Goal: Information Seeking & Learning: Find specific fact

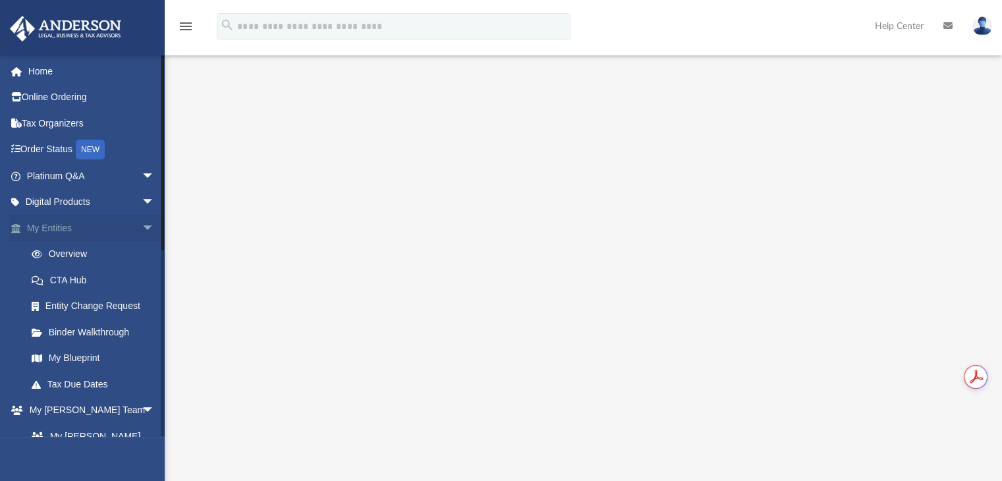
click at [67, 230] on link "My Entities arrow_drop_down" at bounding box center [91, 228] width 165 height 26
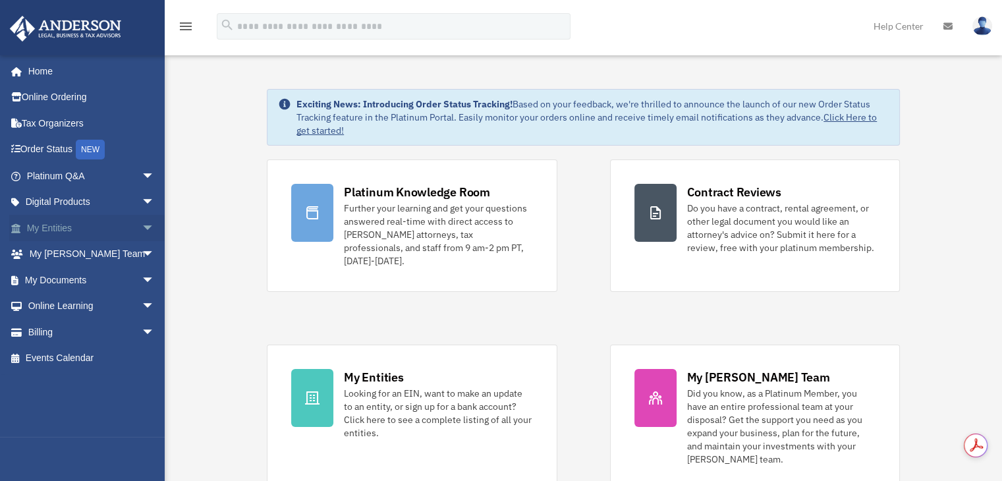
click at [62, 226] on link "My Entities arrow_drop_down" at bounding box center [91, 228] width 165 height 26
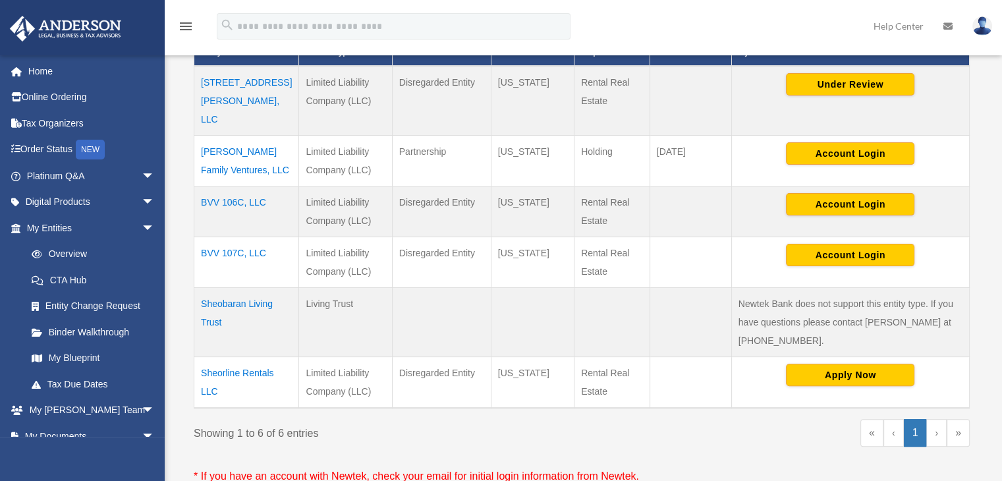
scroll to position [395, 0]
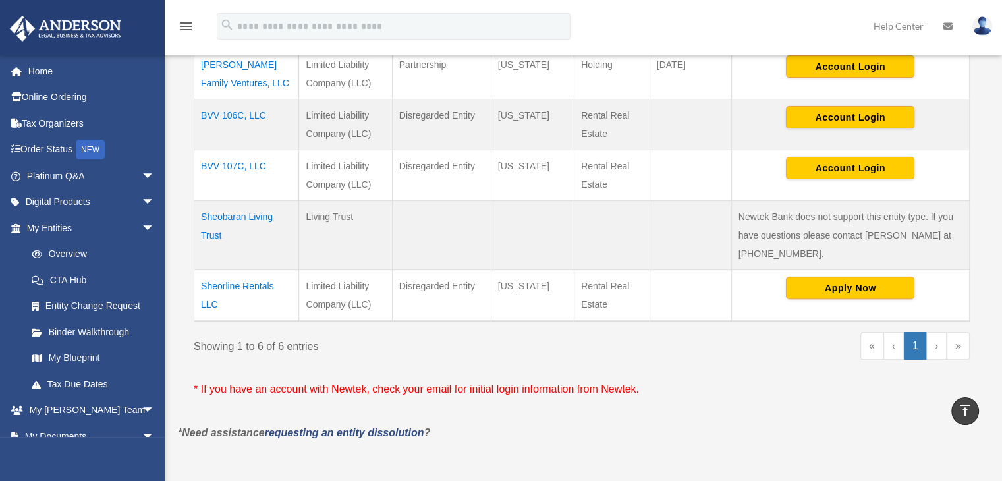
click at [225, 269] on td "Sheorline Rentals LLC" at bounding box center [246, 294] width 105 height 51
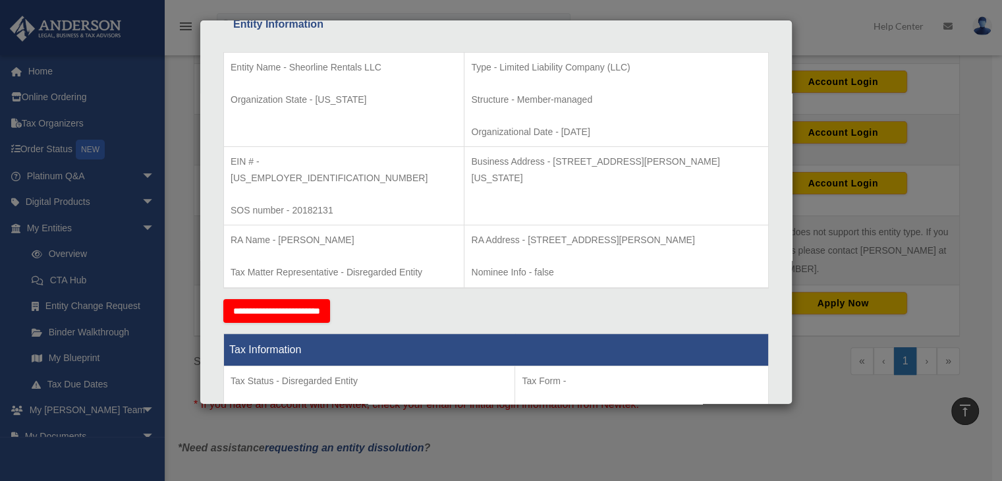
scroll to position [263, 0]
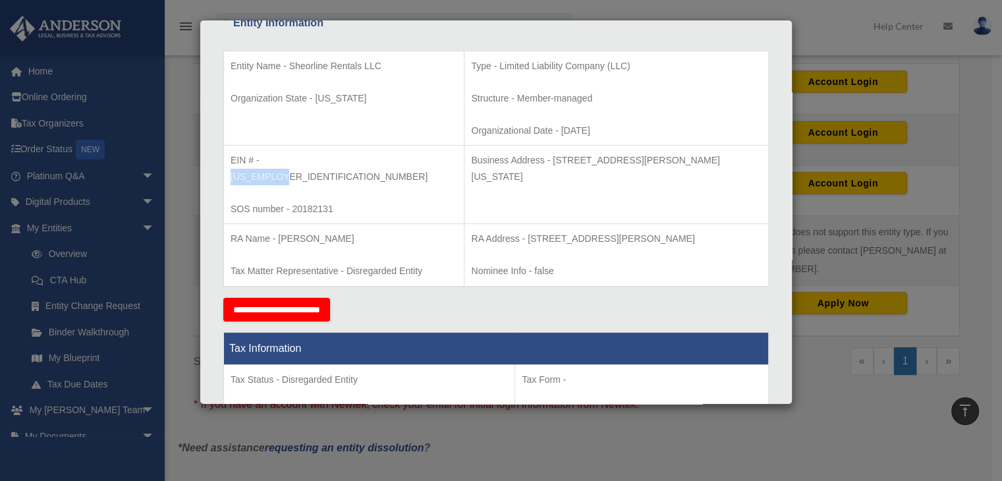
drag, startPoint x: 261, startPoint y: 158, endPoint x: 317, endPoint y: 166, distance: 56.5
click at [317, 166] on p "EIN # - 85-3325050" at bounding box center [343, 168] width 227 height 32
copy p "85-3325050"
